Goal: Task Accomplishment & Management: Use online tool/utility

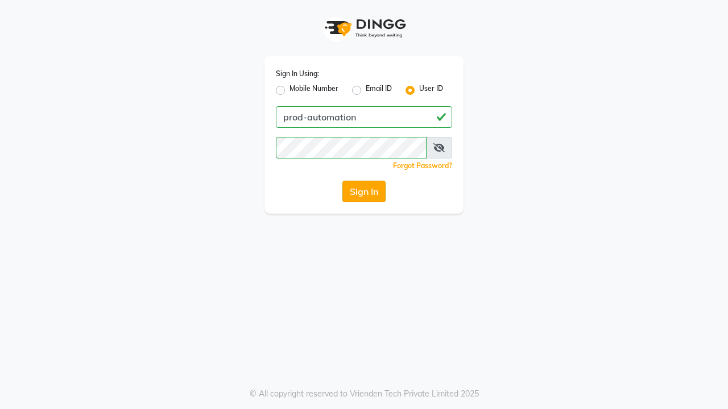
click at [364, 192] on button "Sign In" at bounding box center [363, 192] width 43 height 22
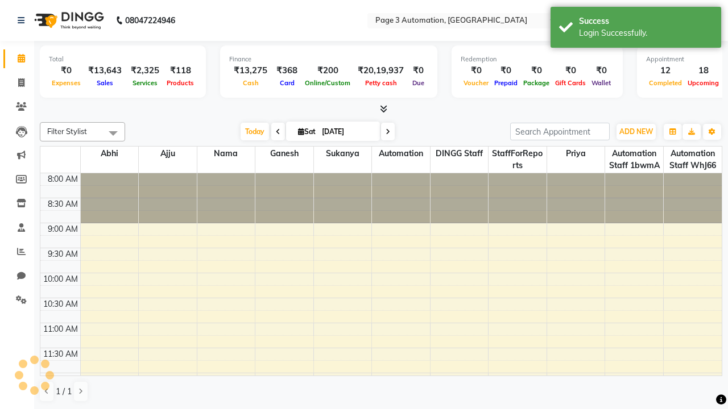
select select "en"
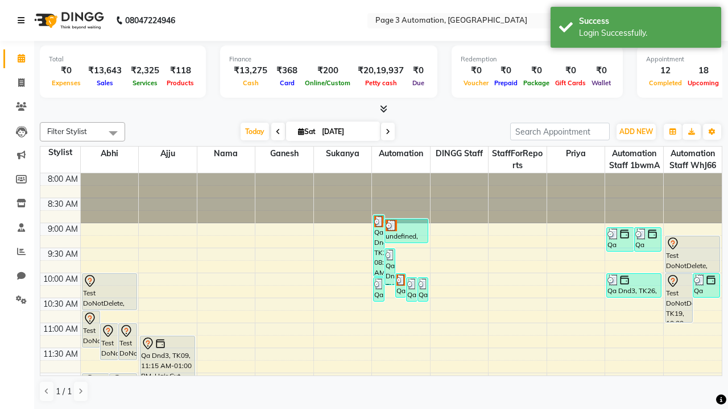
click at [23, 20] on icon at bounding box center [21, 20] width 7 height 8
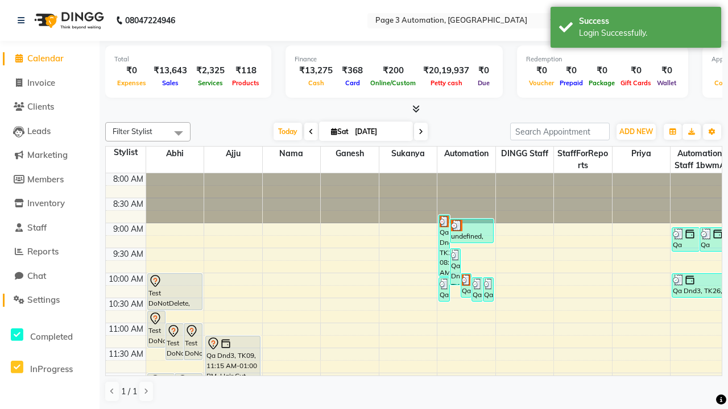
click at [49, 300] on span "Settings" at bounding box center [43, 299] width 32 height 11
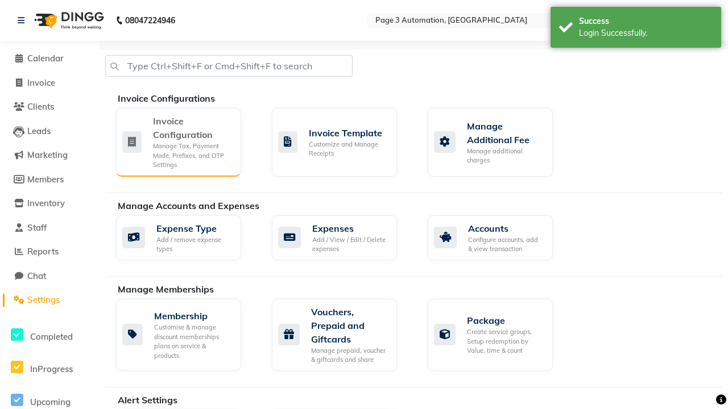
click at [178, 142] on div "Manage Tax, Payment Mode, Prefixes, and OTP Settings" at bounding box center [192, 156] width 79 height 28
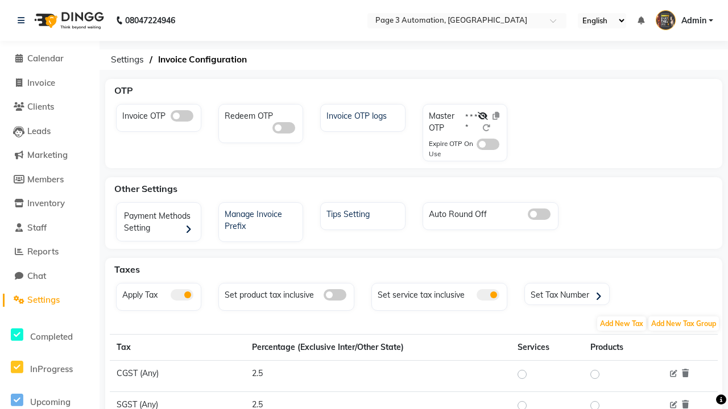
click at [181, 116] on span at bounding box center [182, 115] width 23 height 11
click at [171, 118] on input "checkbox" at bounding box center [171, 118] width 0 height 0
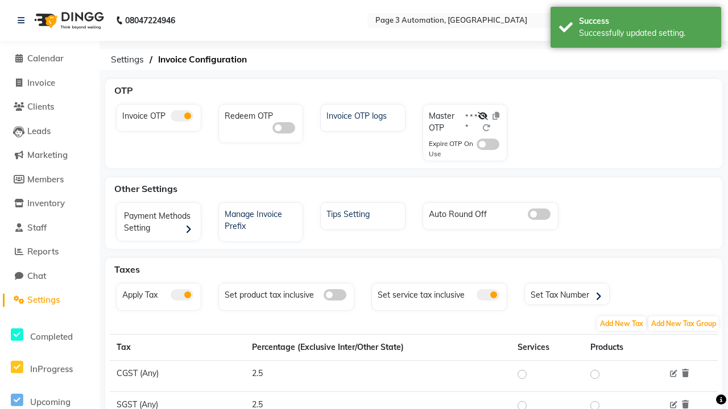
click at [488, 144] on span at bounding box center [487, 144] width 23 height 11
click at [476, 146] on input "checkbox" at bounding box center [476, 146] width 0 height 0
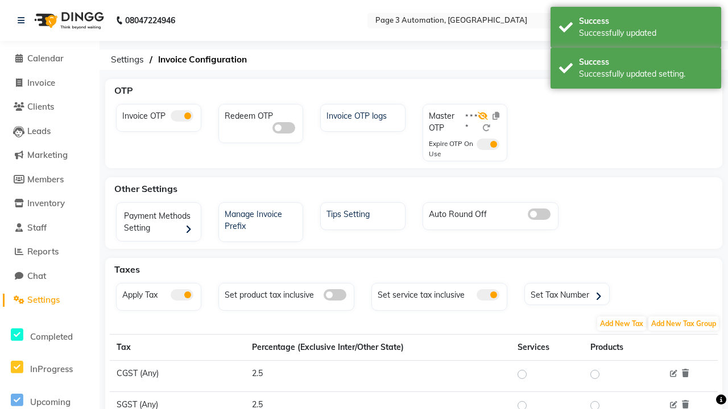
click at [483, 116] on icon at bounding box center [482, 116] width 10 height 8
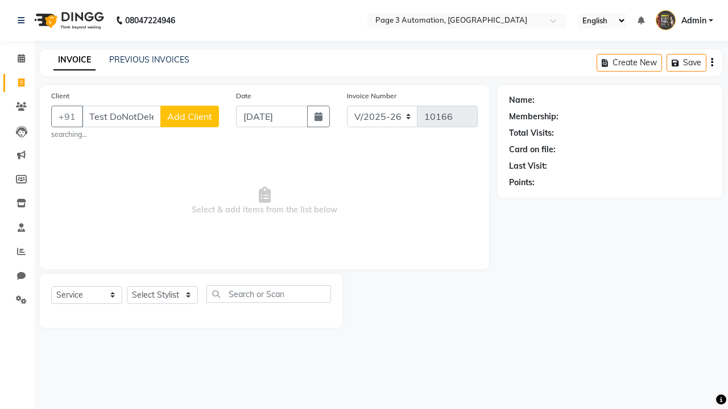
select select "2774"
select select "service"
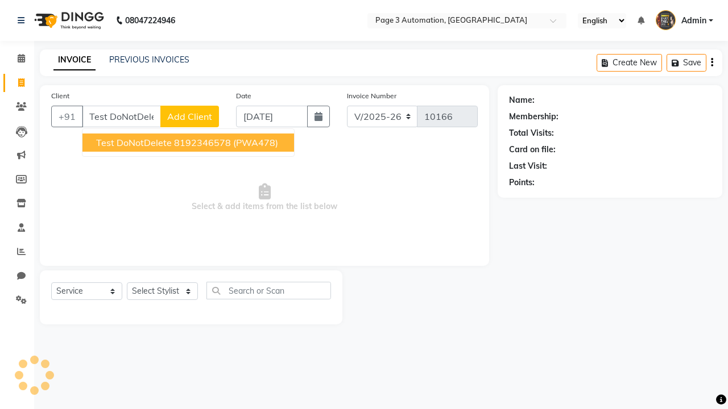
click at [189, 143] on ngb-highlight "8192346578" at bounding box center [202, 142] width 57 height 11
type input "8192346578"
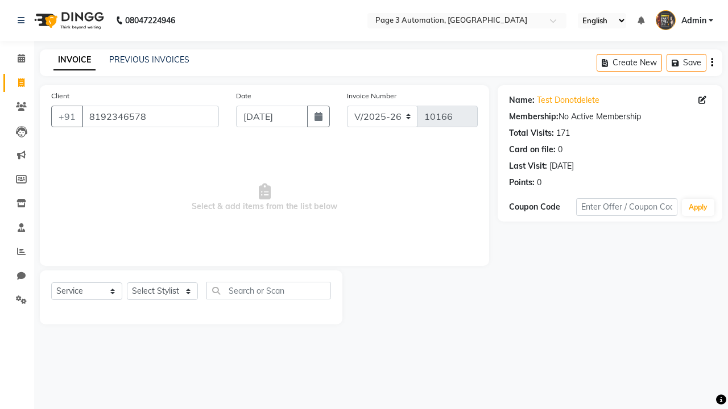
select select "71572"
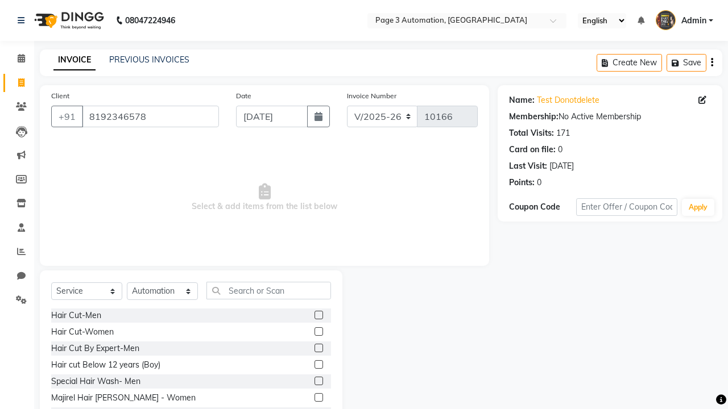
click at [318, 381] on label at bounding box center [318, 381] width 9 height 9
click at [318, 381] on input "checkbox" at bounding box center [317, 381] width 7 height 7
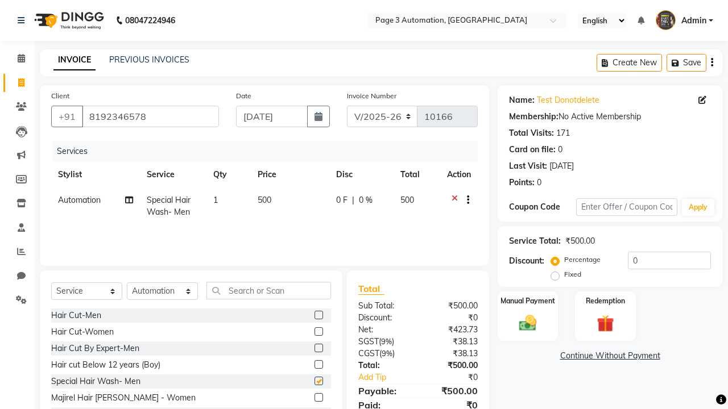
checkbox input "false"
click at [528, 301] on label "Manual Payment" at bounding box center [527, 300] width 57 height 11
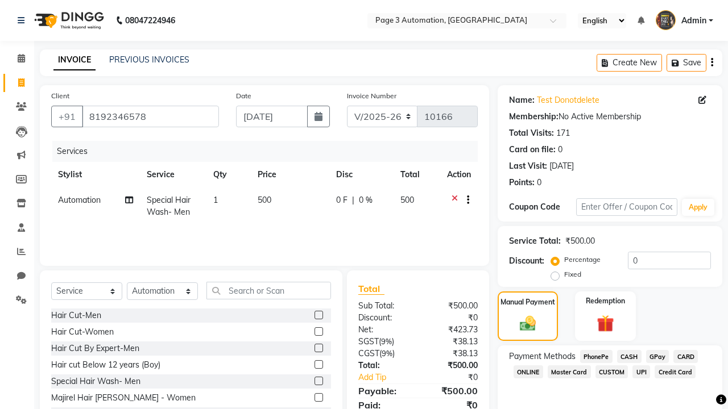
click at [629, 356] on span "CASH" at bounding box center [629, 356] width 24 height 13
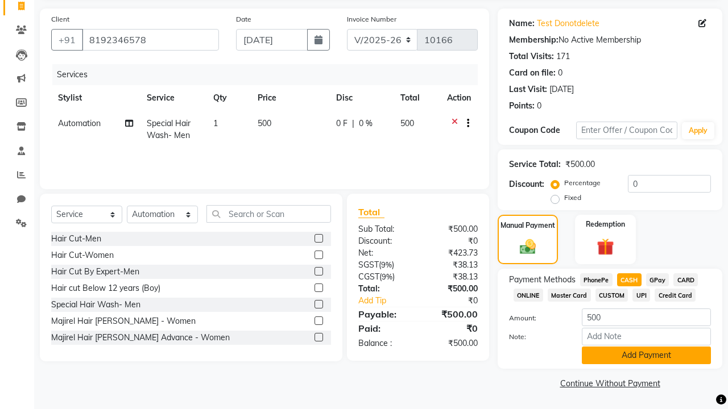
click at [646, 355] on button "Add Payment" at bounding box center [646, 356] width 129 height 18
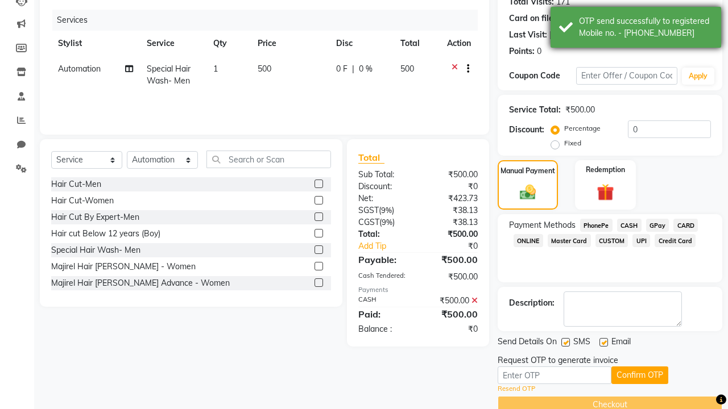
click at [636, 29] on div "OTP send successfully to registered Mobile no. - 918192346578" at bounding box center [646, 27] width 134 height 24
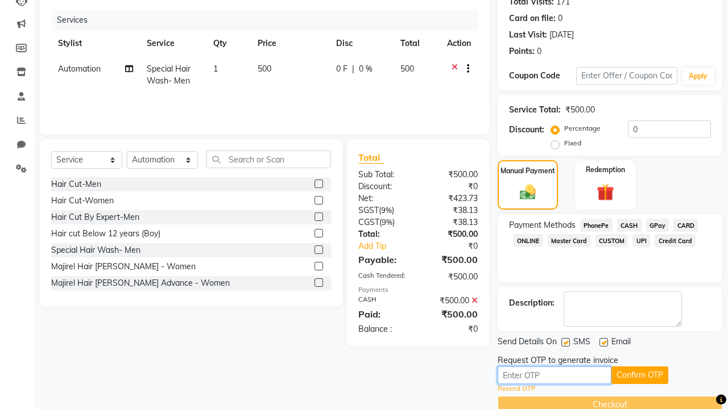
type input "3225"
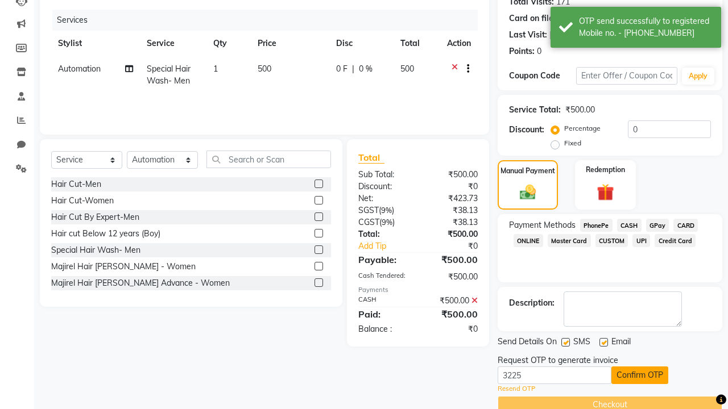
click at [639, 375] on button "Confirm OTP" at bounding box center [639, 376] width 57 height 18
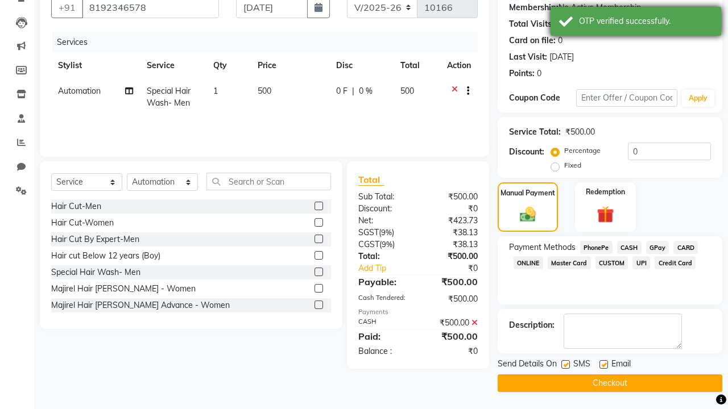
click at [636, 23] on div "OTP verified successfully." at bounding box center [646, 21] width 134 height 12
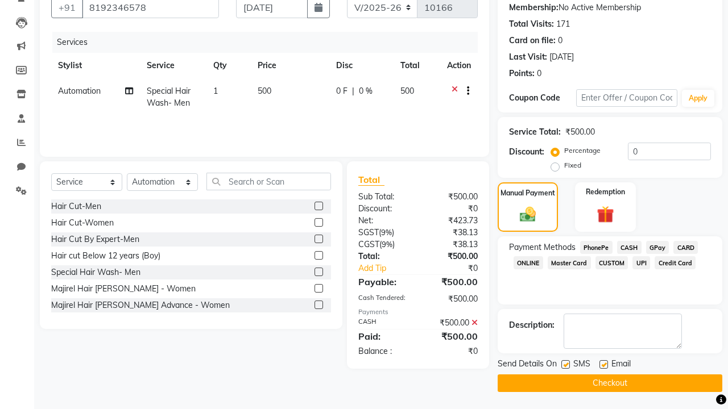
click at [565, 364] on label at bounding box center [565, 364] width 9 height 9
click at [565, 364] on input "checkbox" at bounding box center [564, 365] width 7 height 7
checkbox input "false"
click at [603, 364] on label at bounding box center [603, 364] width 9 height 9
click at [603, 364] on input "checkbox" at bounding box center [602, 365] width 7 height 7
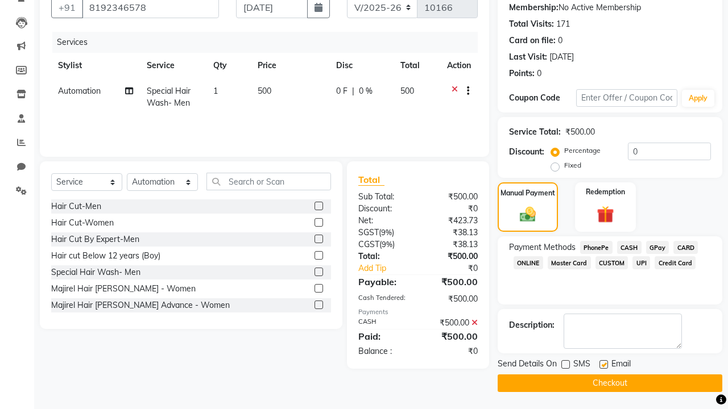
checkbox input "false"
click at [609, 383] on button "Checkout" at bounding box center [609, 384] width 225 height 18
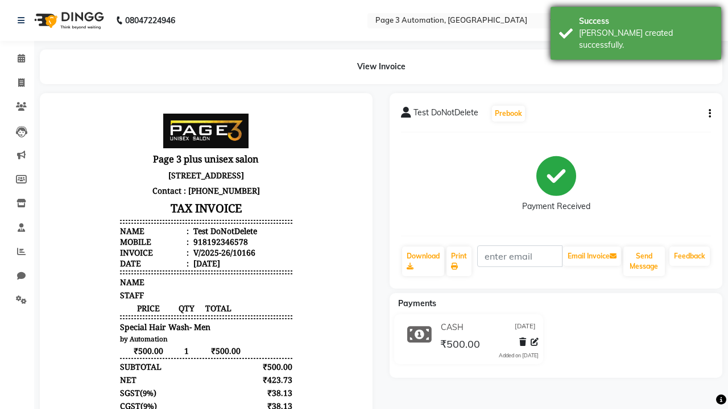
click at [636, 29] on div "Bill created successfully." at bounding box center [646, 39] width 134 height 24
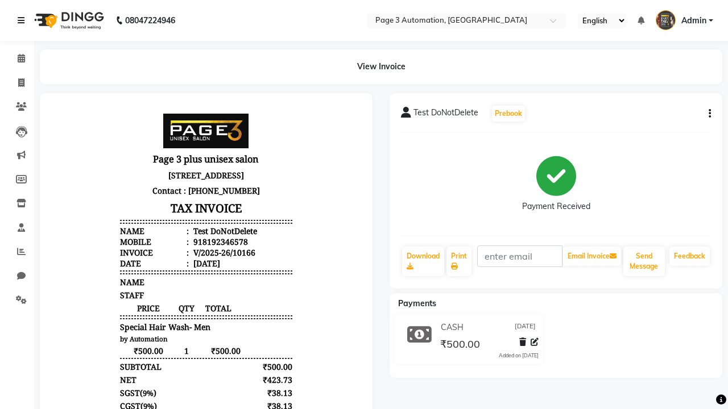
click at [23, 20] on icon at bounding box center [21, 20] width 7 height 8
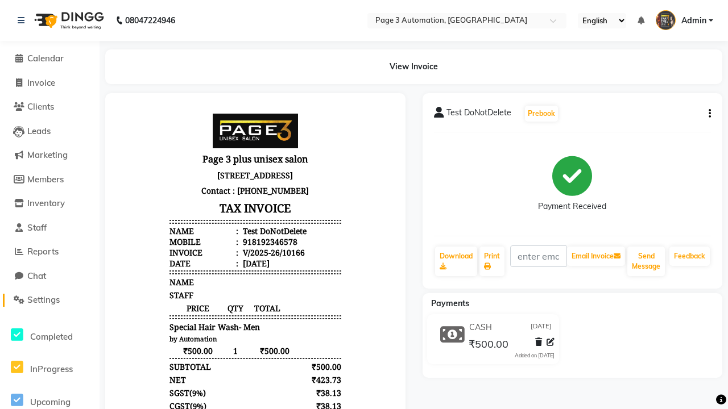
click at [49, 300] on span "Settings" at bounding box center [43, 299] width 32 height 11
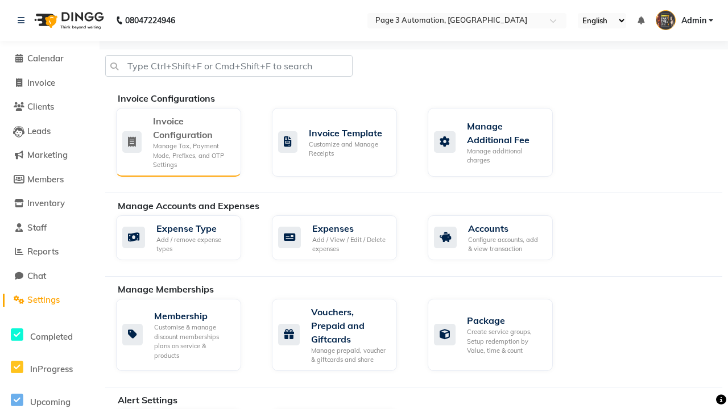
click at [178, 142] on div "Manage Tax, Payment Mode, Prefixes, and OTP Settings" at bounding box center [192, 156] width 79 height 28
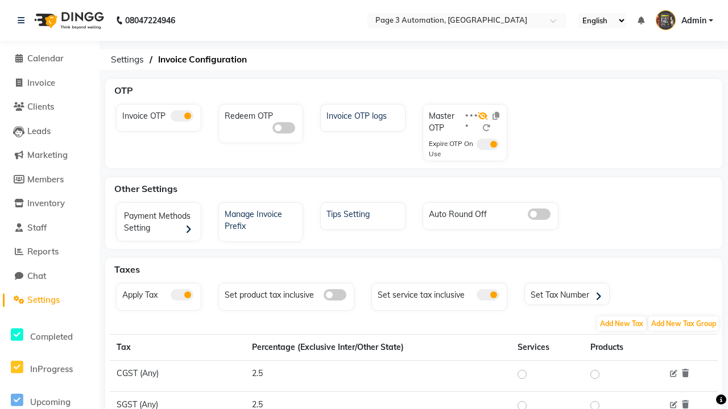
click at [483, 116] on icon at bounding box center [482, 116] width 10 height 8
click at [181, 116] on span at bounding box center [182, 115] width 23 height 11
click at [171, 118] on input "checkbox" at bounding box center [171, 118] width 0 height 0
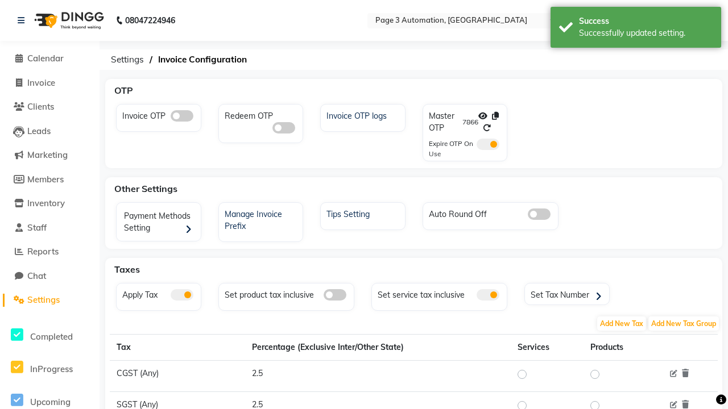
click at [488, 144] on span at bounding box center [487, 144] width 23 height 11
click at [476, 146] on input "checkbox" at bounding box center [476, 146] width 0 height 0
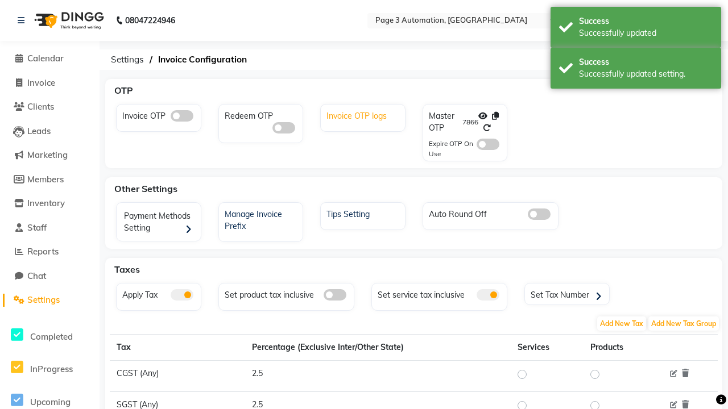
click at [364, 115] on div "Invoice OTP logs" at bounding box center [363, 114] width 81 height 15
